Goal: Task Accomplishment & Management: Use online tool/utility

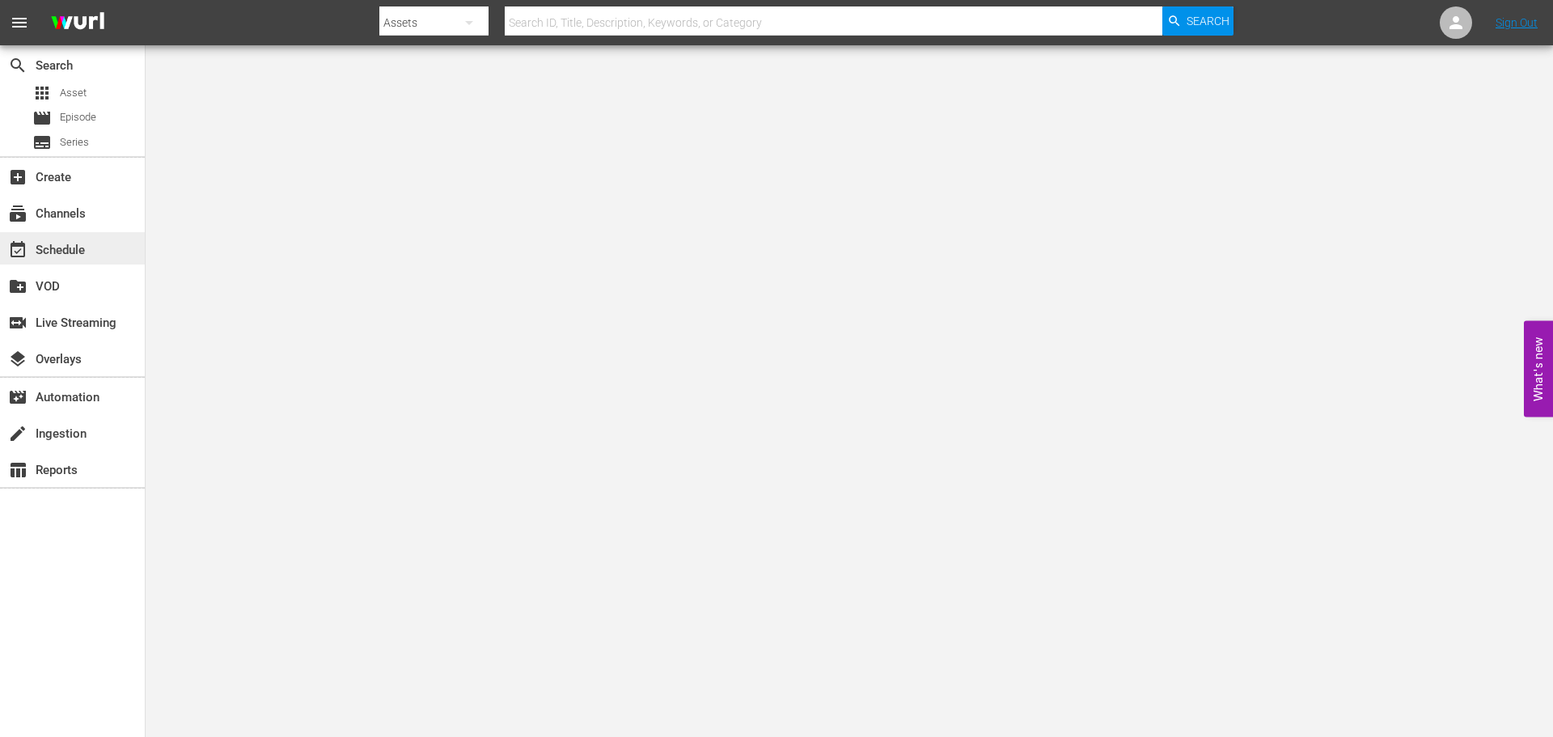
click at [35, 246] on div "event_available Schedule" at bounding box center [45, 247] width 91 height 15
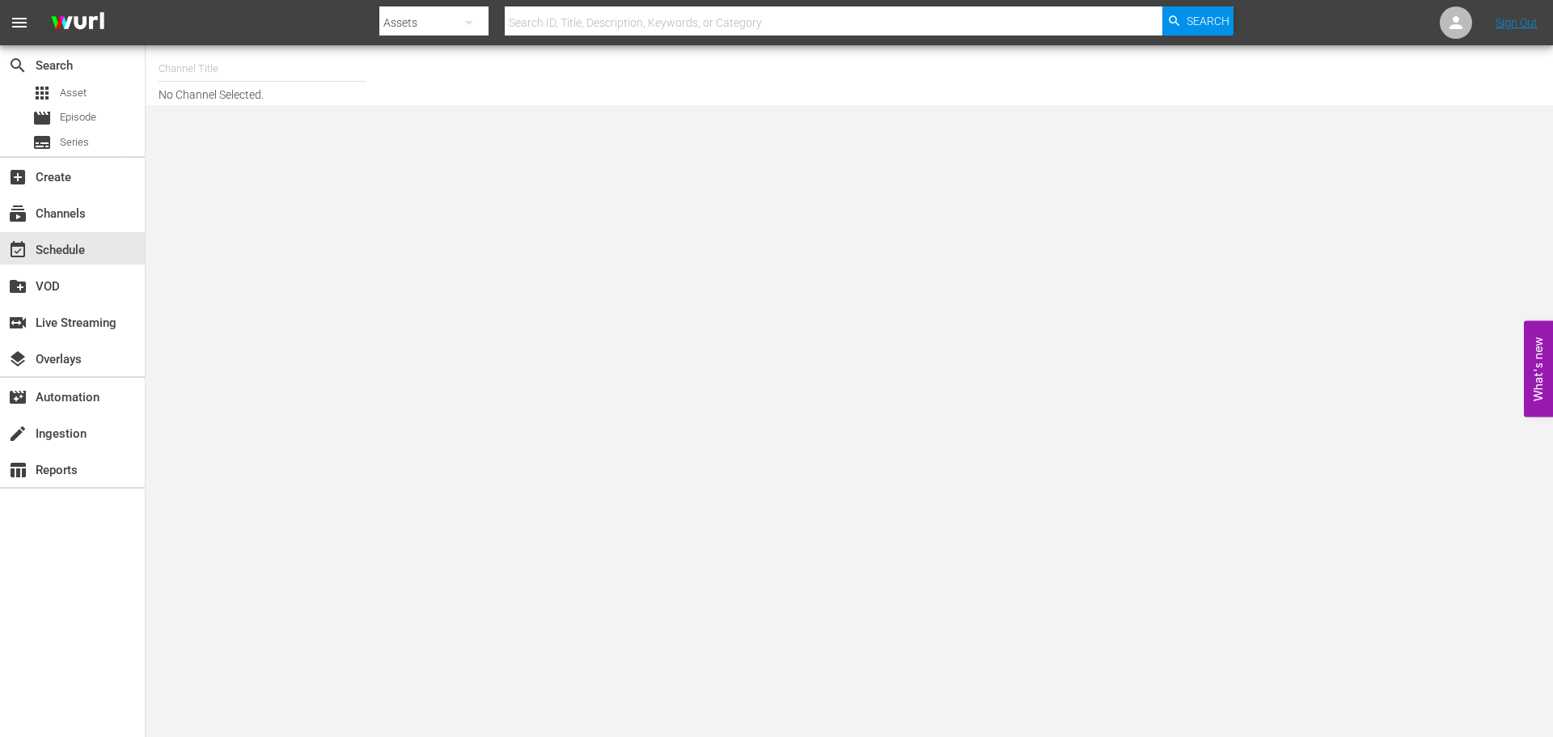
click at [197, 67] on input "text" at bounding box center [262, 68] width 207 height 39
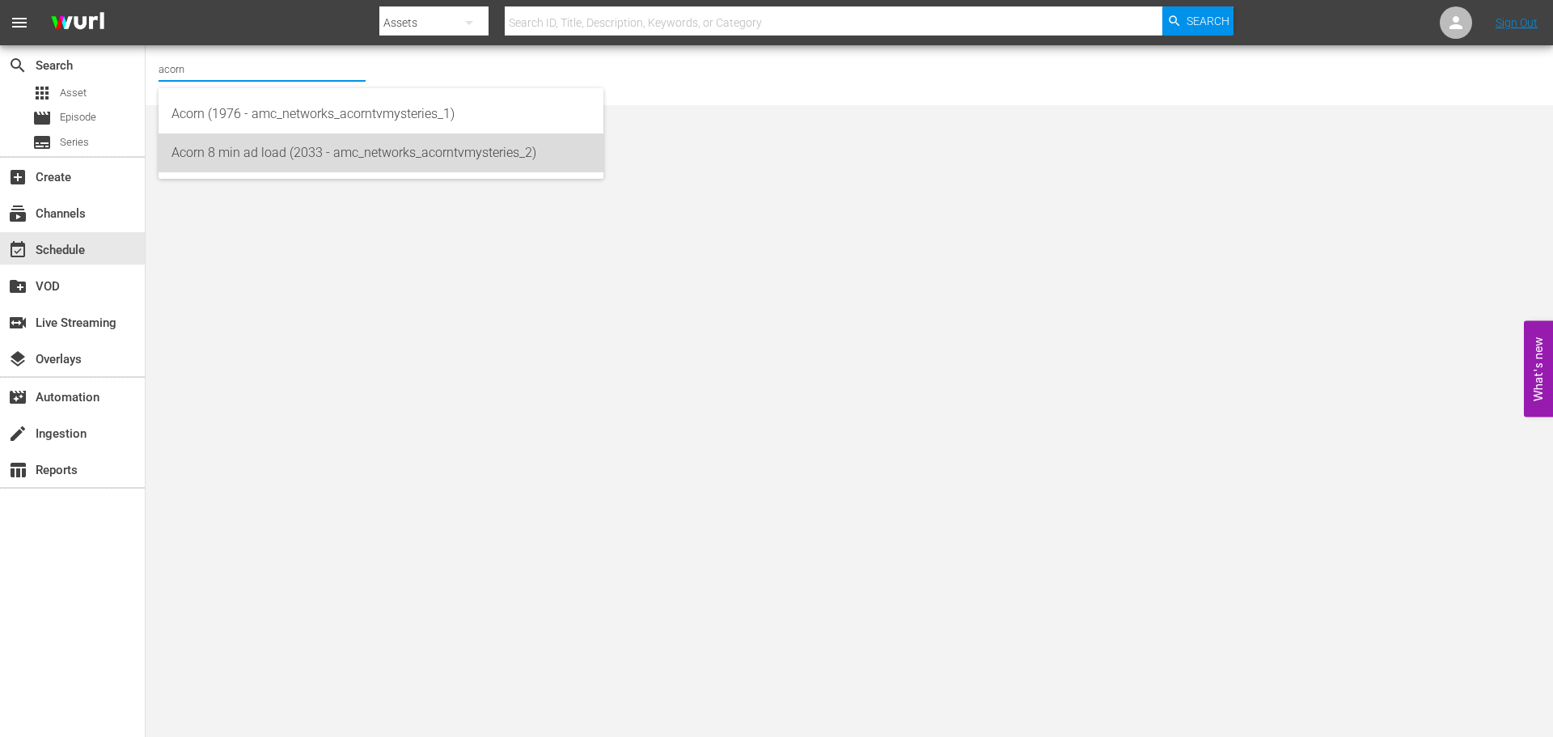
click at [266, 161] on div "Acorn 8 min ad load (2033 - amc_networks_acorntvmysteries_2)" at bounding box center [380, 152] width 419 height 39
type input "Acorn 8 min ad load (2033 - amc_networks_acorntvmysteries_2)"
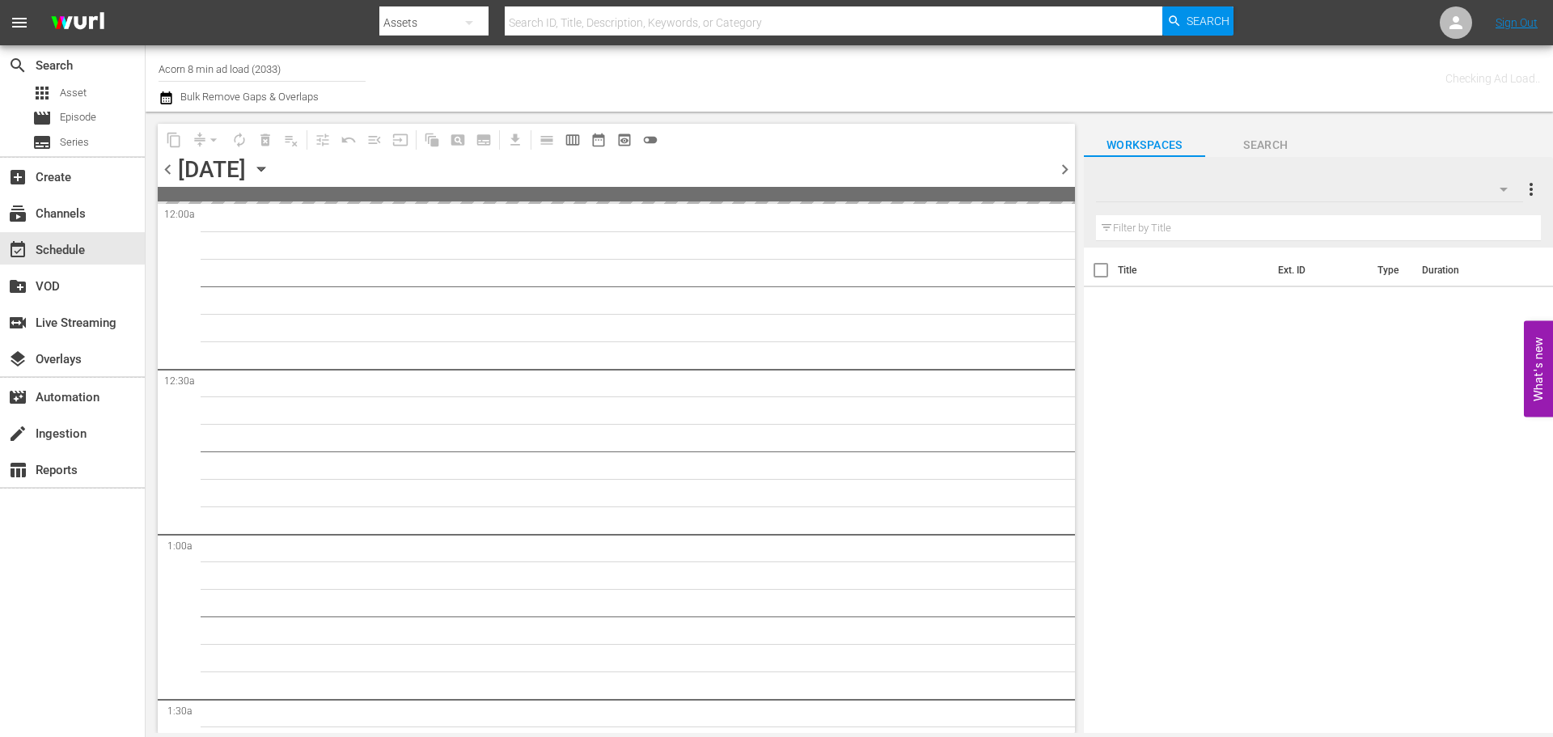
click at [270, 173] on icon "button" at bounding box center [261, 169] width 18 height 18
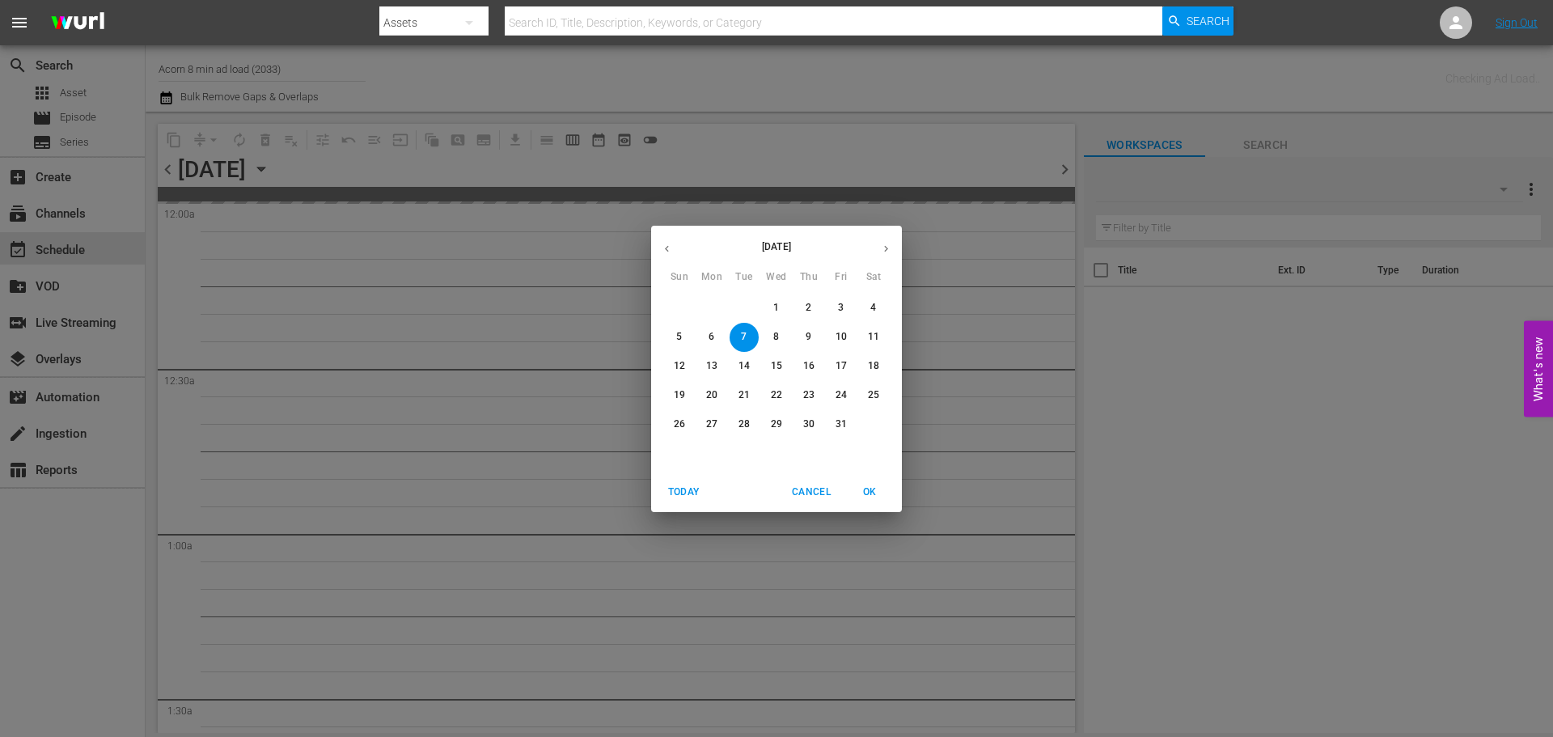
click at [833, 422] on span "31" at bounding box center [841, 424] width 29 height 14
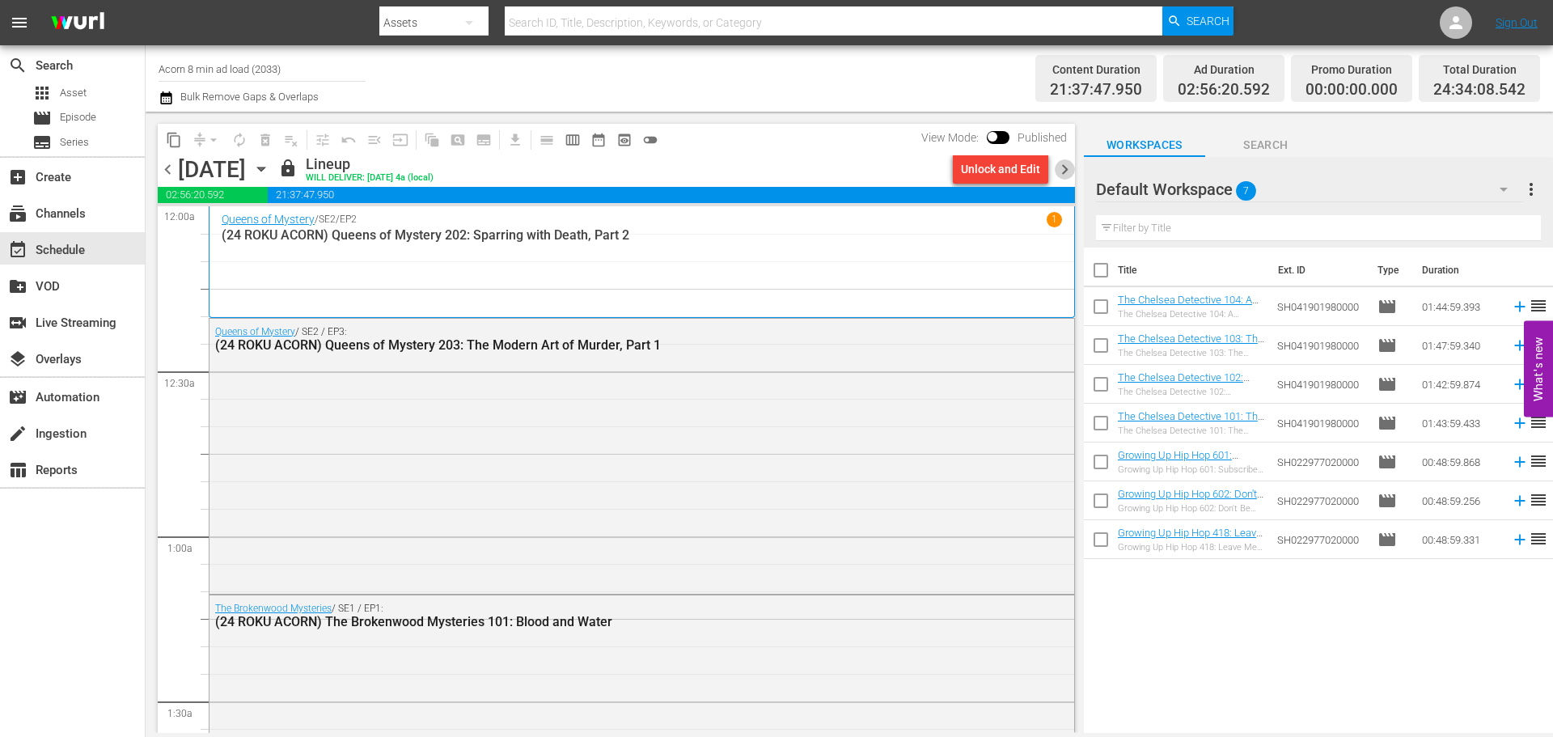
click at [1064, 171] on span "chevron_right" at bounding box center [1065, 169] width 20 height 20
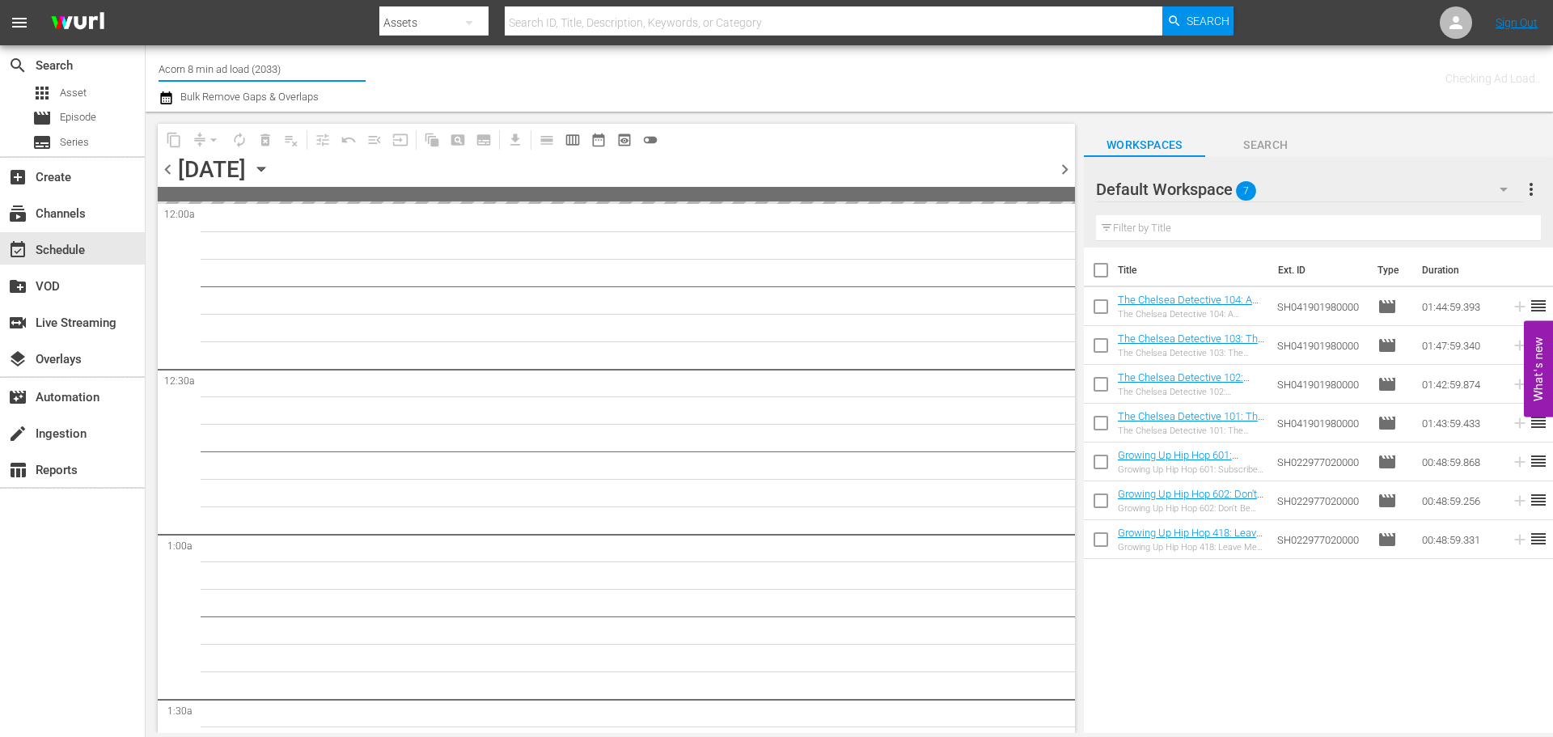
click at [313, 79] on input "Acorn 8 min ad load (2033)" at bounding box center [262, 68] width 207 height 39
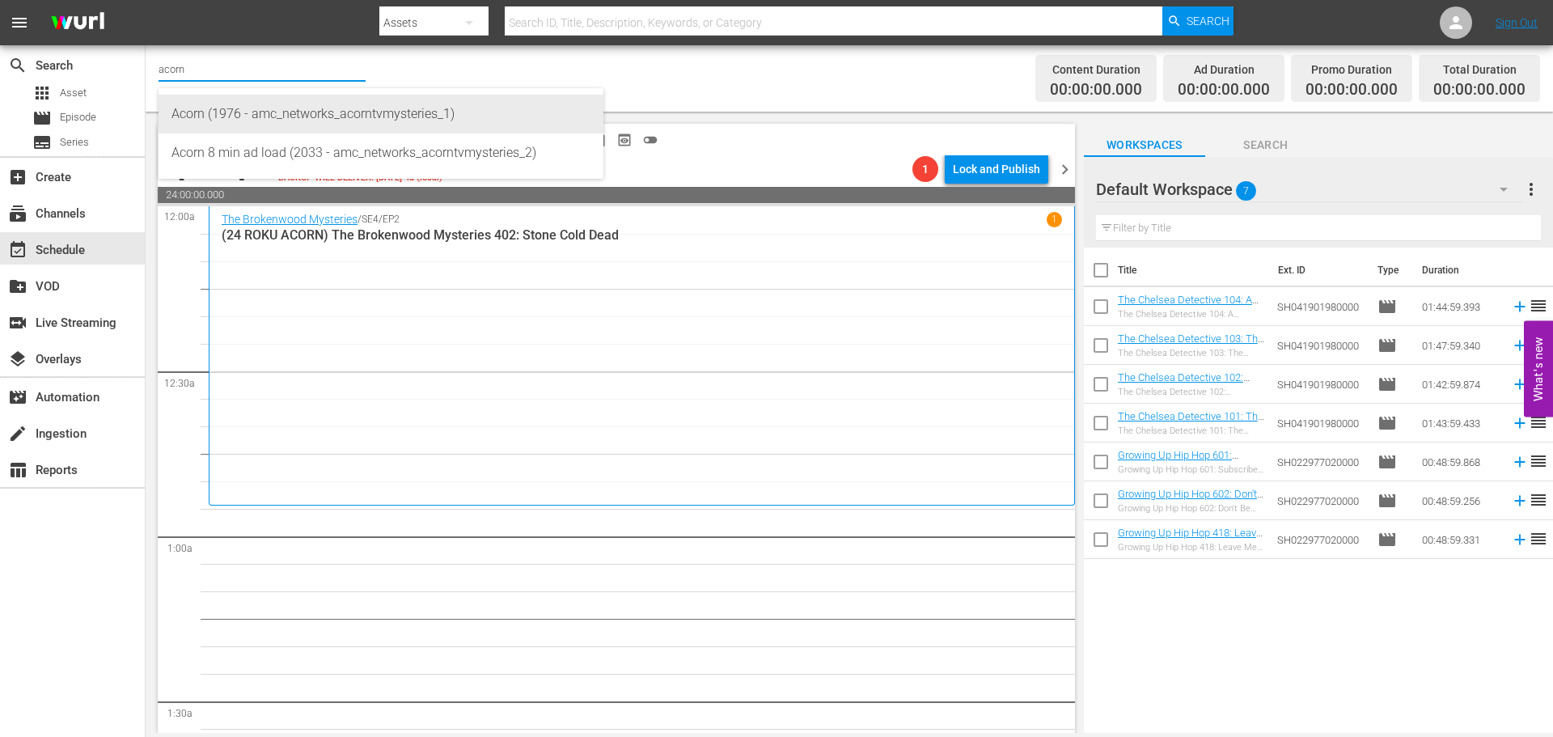
click at [280, 118] on div "Acorn (1976 - amc_networks_acorntvmysteries_1)" at bounding box center [380, 114] width 419 height 39
type input "Acorn (1976 - amc_networks_acorntvmysteries_1)"
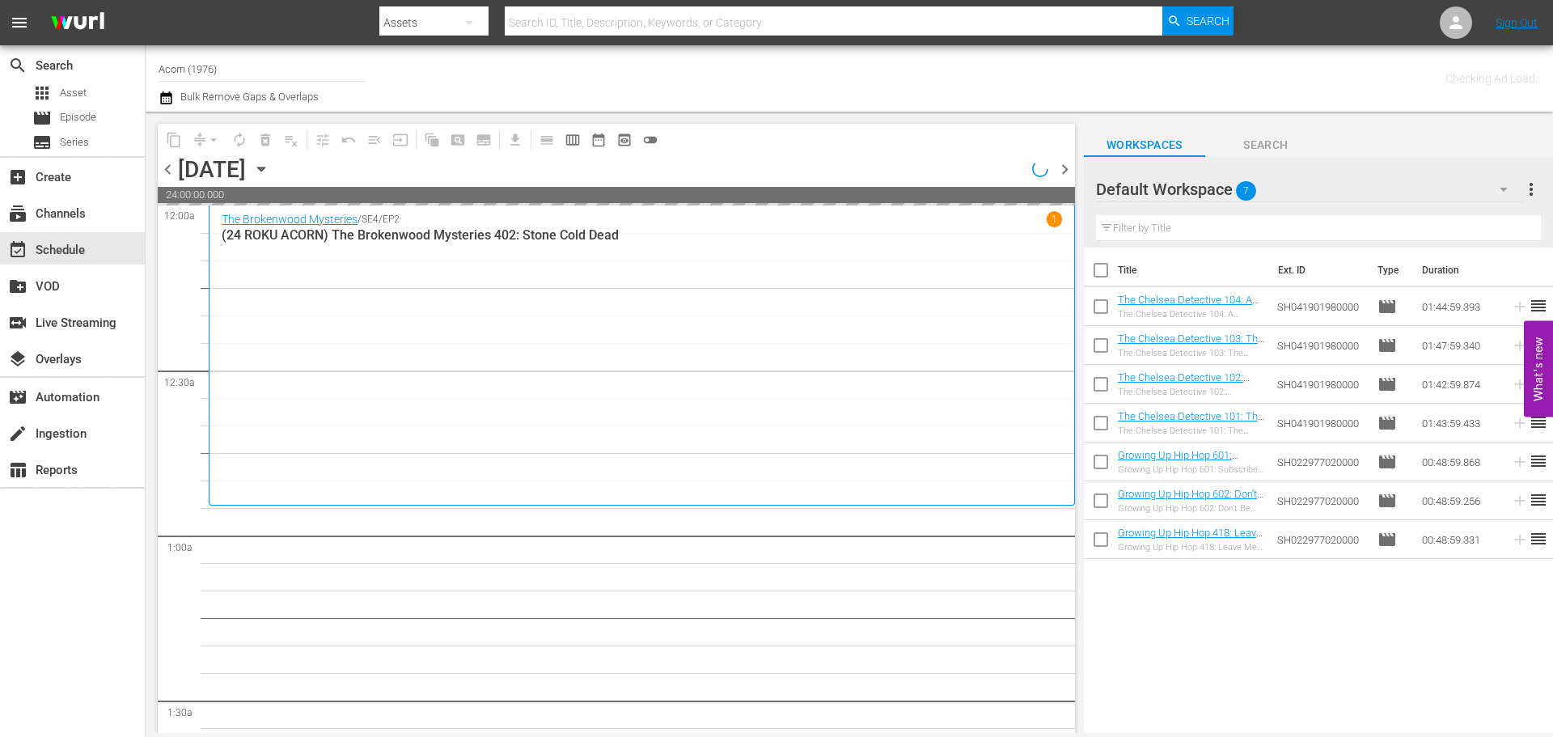
click at [270, 167] on icon "button" at bounding box center [261, 169] width 18 height 18
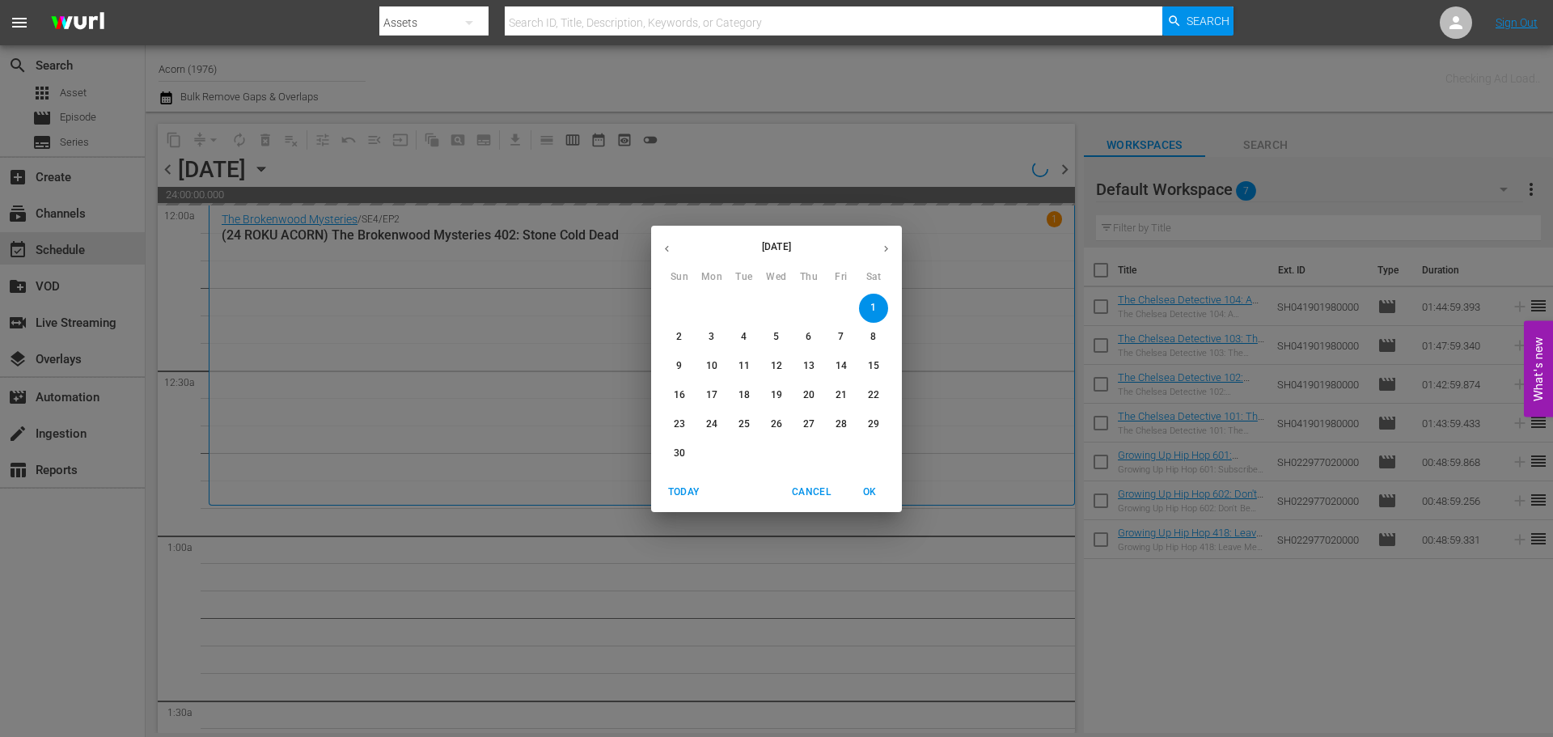
click at [674, 248] on button "button" at bounding box center [667, 249] width 32 height 32
click at [742, 370] on p "14" at bounding box center [743, 366] width 11 height 14
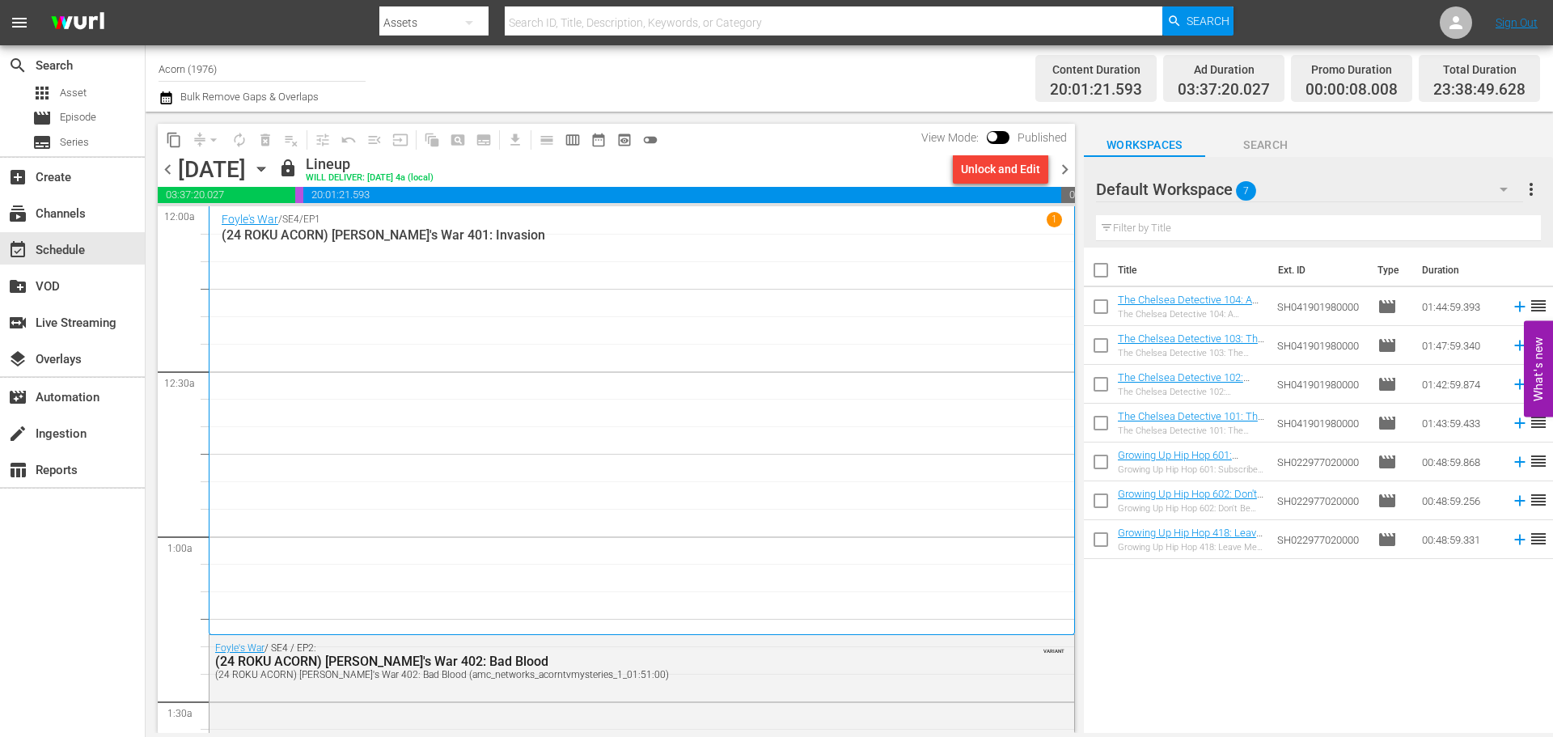
click at [1064, 164] on span "chevron_right" at bounding box center [1065, 169] width 20 height 20
